Goal: Task Accomplishment & Management: Manage account settings

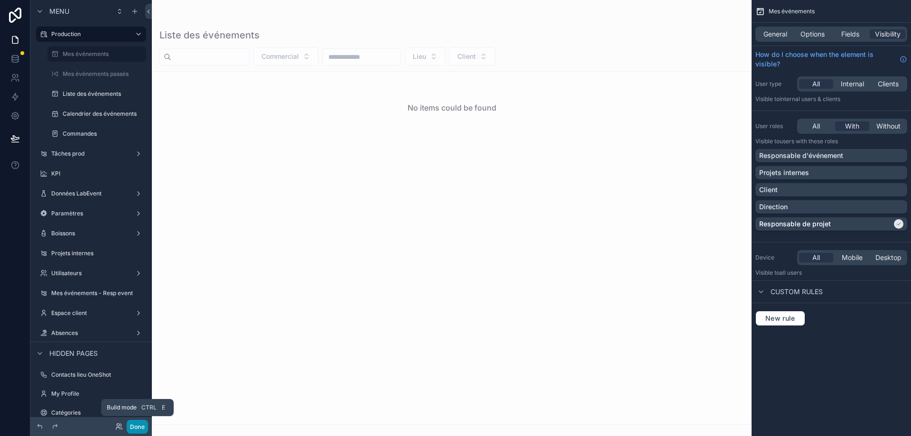
click at [144, 424] on button "Done" at bounding box center [137, 427] width 21 height 14
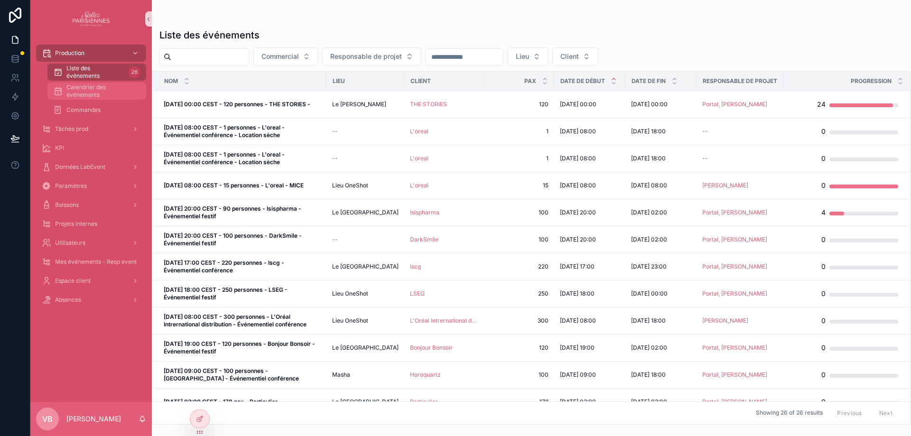
click at [94, 93] on span "Calendrier des événements" at bounding box center [101, 91] width 70 height 15
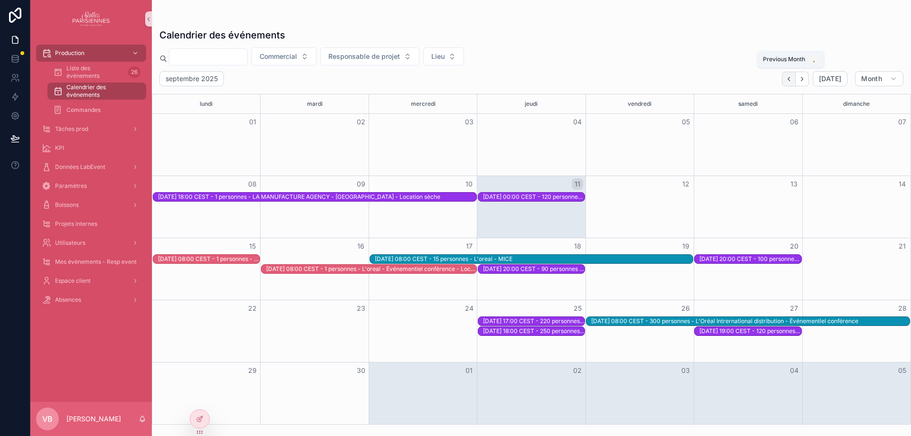
click at [791, 81] on icon "Back" at bounding box center [789, 78] width 7 height 7
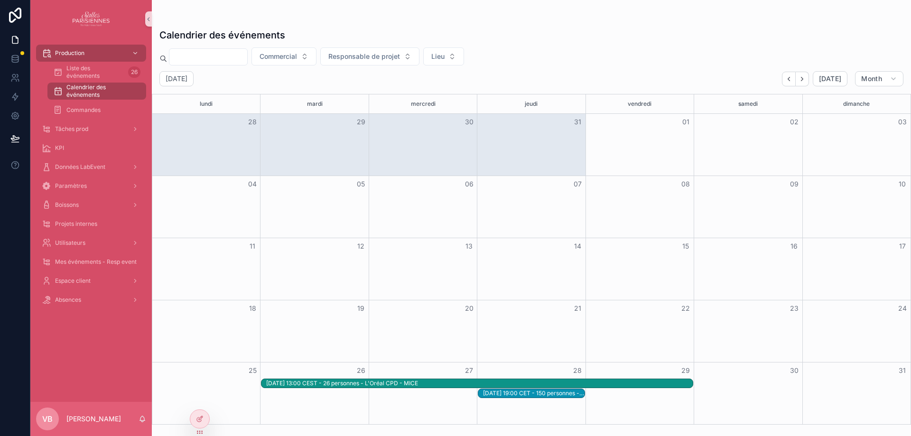
click at [568, 396] on div "[DATE] 19:00 CET - 150 personnes - [DOMAIN_NAME] - Événementiel festif" at bounding box center [534, 394] width 102 height 8
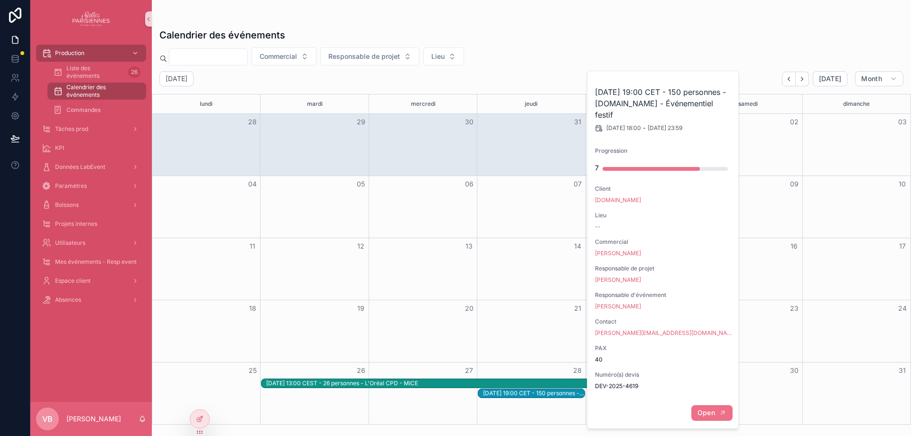
click at [708, 406] on button "Open" at bounding box center [712, 413] width 41 height 16
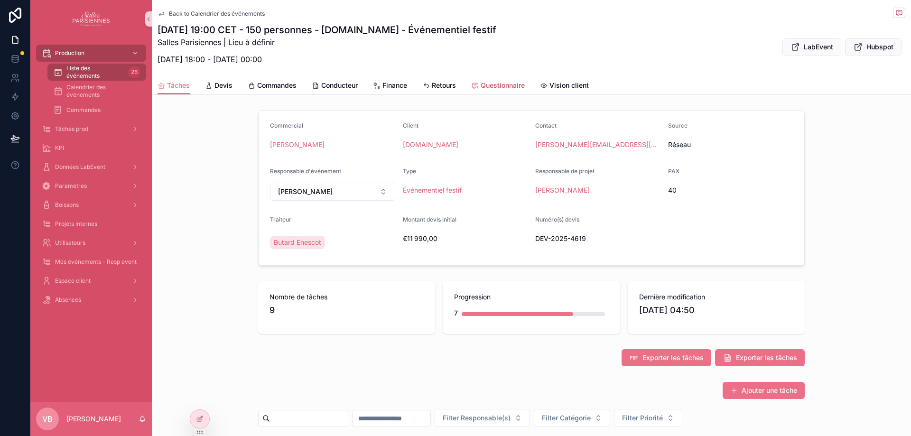
click at [516, 83] on span "Questionnaire" at bounding box center [503, 85] width 44 height 9
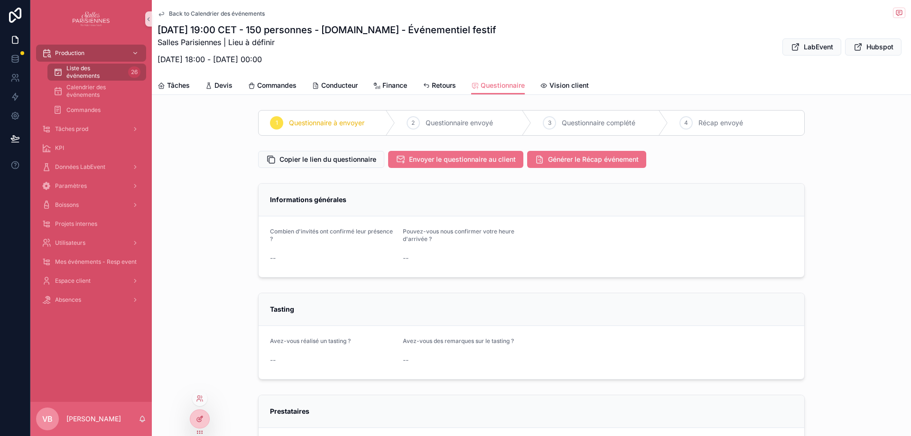
click at [205, 418] on div at bounding box center [199, 419] width 19 height 18
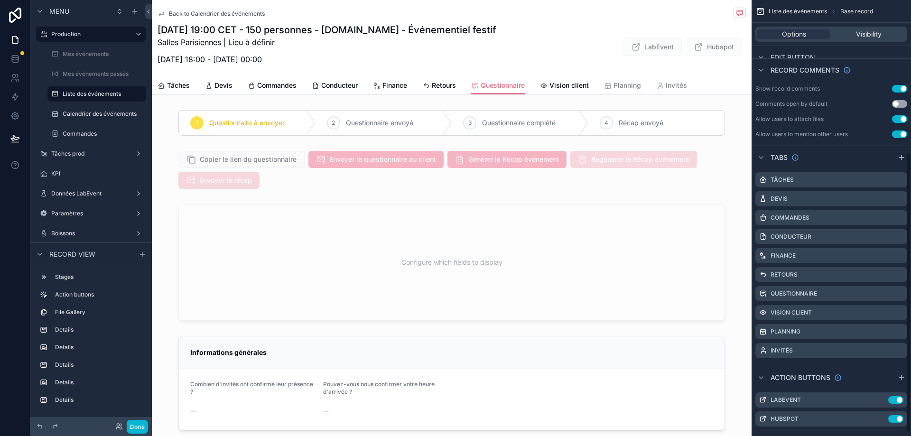
scroll to position [237, 0]
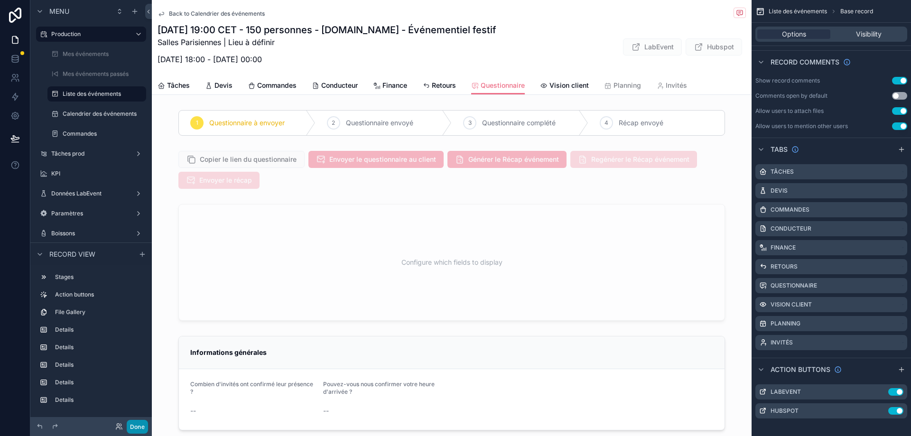
click at [144, 428] on button "Done" at bounding box center [137, 427] width 21 height 14
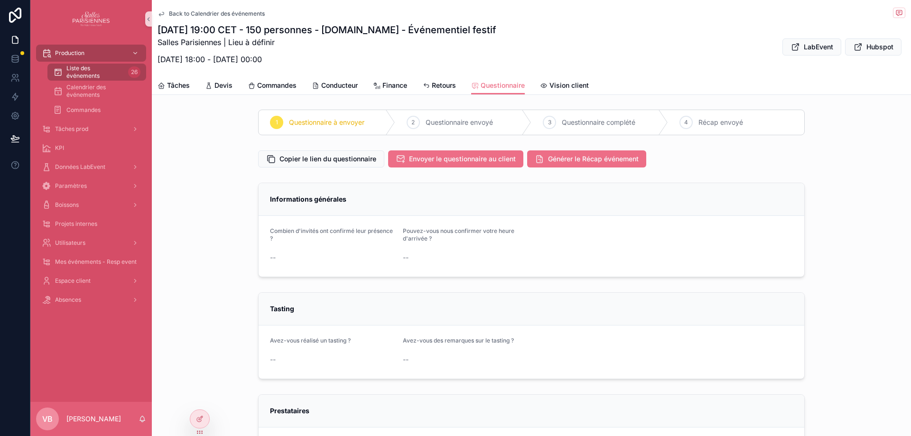
scroll to position [0, 0]
click at [442, 81] on span "Retours" at bounding box center [444, 85] width 24 height 9
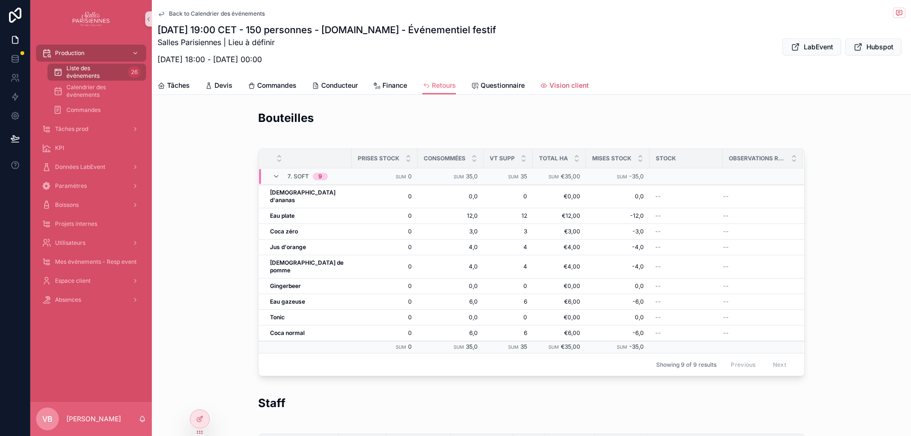
click at [558, 82] on span "Vision client" at bounding box center [569, 85] width 39 height 9
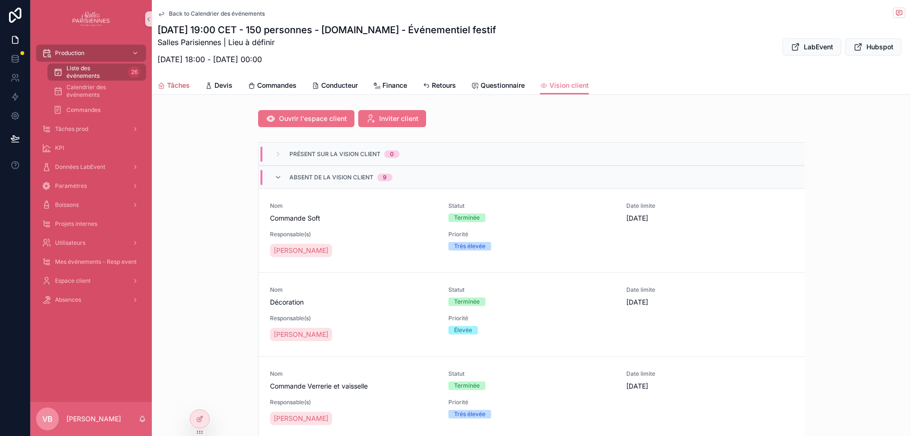
click at [177, 83] on span "Tâches" at bounding box center [178, 85] width 23 height 9
